Goal: Check status

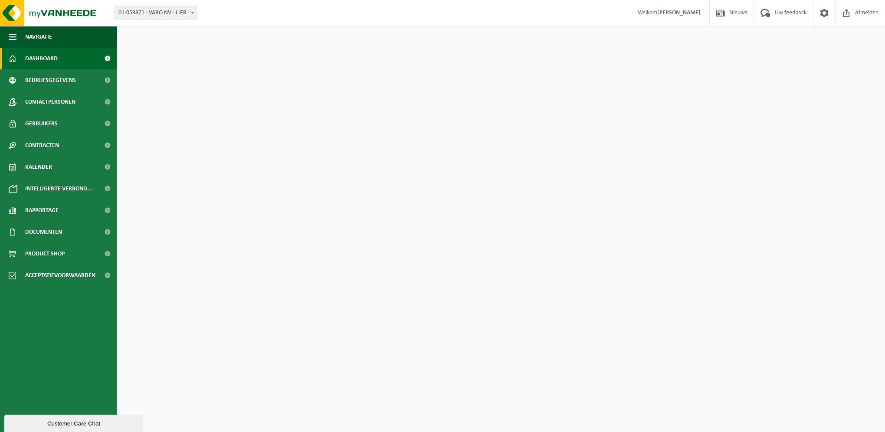
click at [92, 60] on link "Dashboard" at bounding box center [58, 59] width 117 height 22
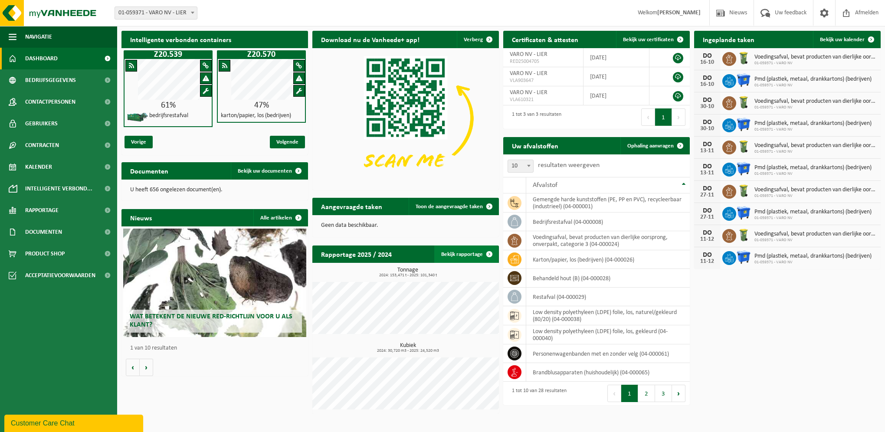
click at [476, 259] on link "Bekijk rapportage" at bounding box center [466, 254] width 64 height 17
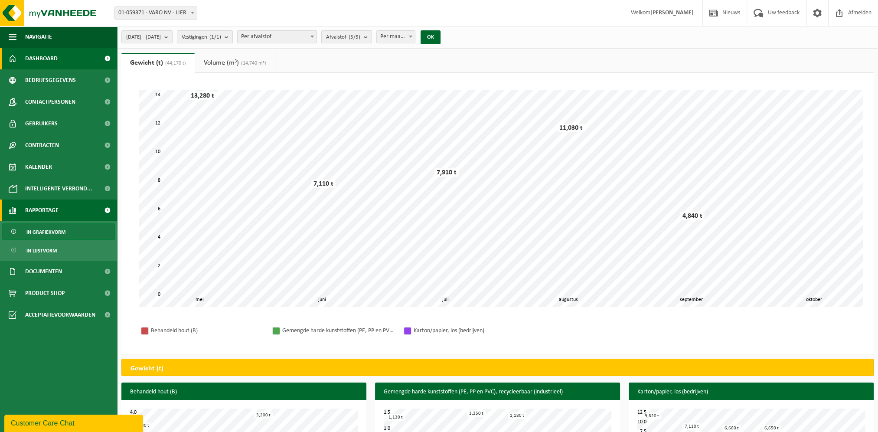
click at [57, 65] on link "Dashboard" at bounding box center [58, 59] width 117 height 22
